Goal: Task Accomplishment & Management: Use online tool/utility

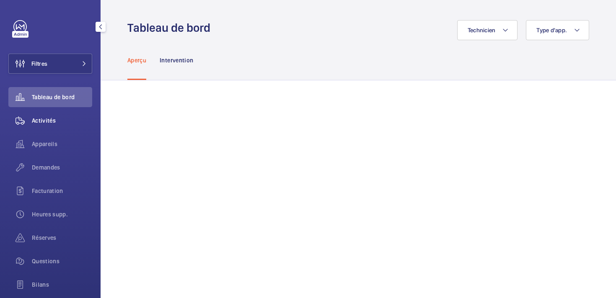
click at [49, 119] on span "Activités" at bounding box center [62, 121] width 60 height 8
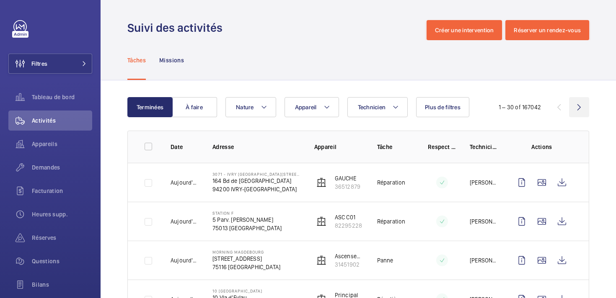
click at [584, 105] on wm-front-icon-button at bounding box center [579, 107] width 20 height 20
click at [580, 101] on wm-front-icon-button at bounding box center [579, 107] width 20 height 20
click at [583, 105] on wm-front-icon-button at bounding box center [579, 107] width 20 height 20
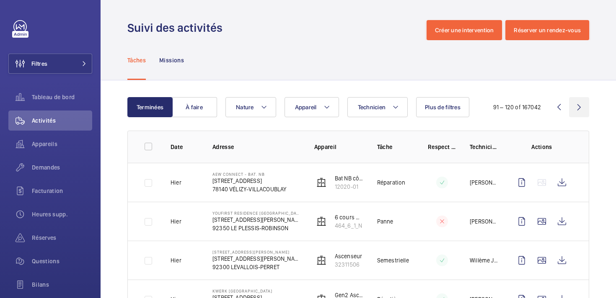
click at [579, 108] on wm-front-icon-button at bounding box center [579, 107] width 20 height 20
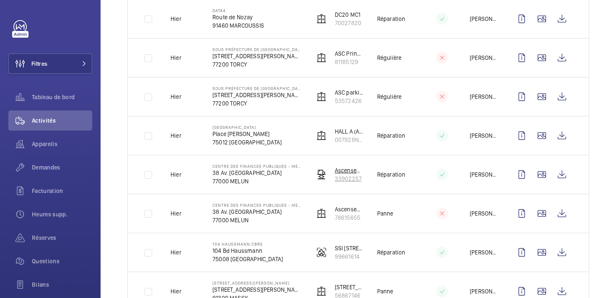
scroll to position [710, 0]
click at [58, 67] on button "Filtres" at bounding box center [50, 64] width 84 height 20
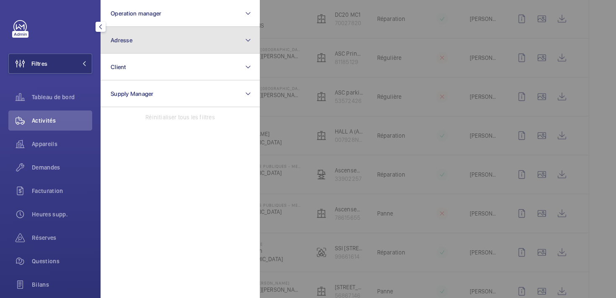
click at [135, 42] on button "Adresse" at bounding box center [180, 40] width 159 height 27
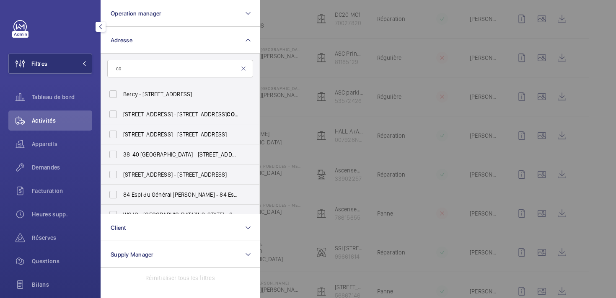
type input "c"
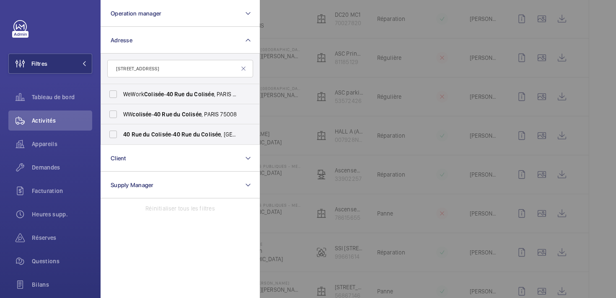
type input "[STREET_ADDRESS]"
